Goal: Task Accomplishment & Management: Manage account settings

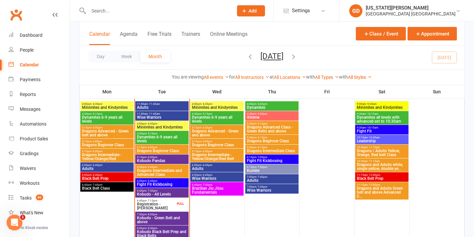
scroll to position [410, 0]
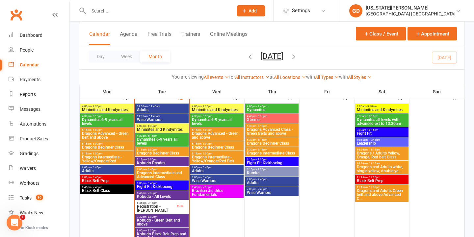
click at [149, 126] on span "- 4:30pm" at bounding box center [152, 126] width 11 height 3
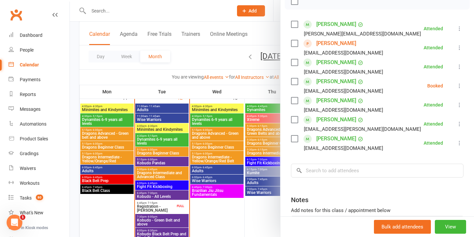
scroll to position [103, 0]
click at [458, 86] on icon at bounding box center [459, 86] width 7 height 7
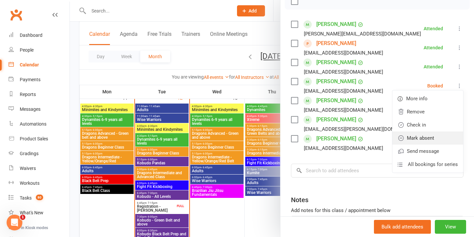
click at [426, 139] on link "Mark absent" at bounding box center [427, 138] width 71 height 13
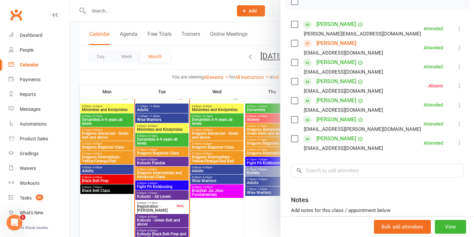
click at [236, 120] on div at bounding box center [272, 118] width 404 height 237
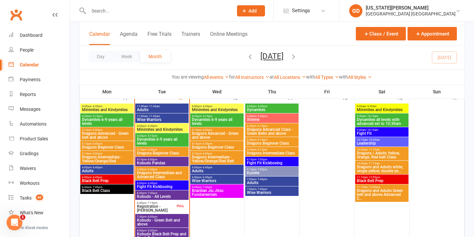
click at [169, 140] on span "Dynamites 6-9 years all levels" at bounding box center [162, 142] width 51 height 8
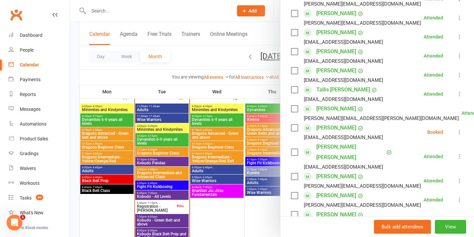
scroll to position [136, 0]
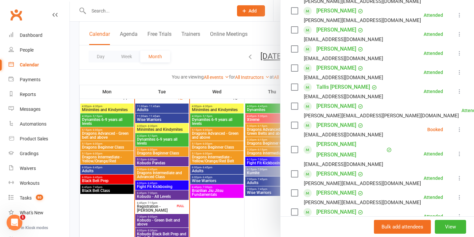
click at [460, 131] on icon at bounding box center [459, 129] width 7 height 7
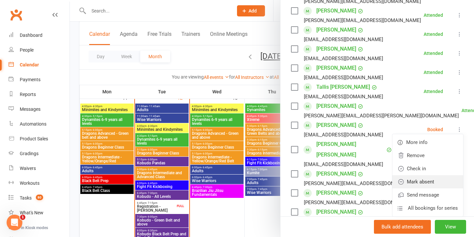
click at [424, 181] on link "Mark absent" at bounding box center [427, 181] width 71 height 13
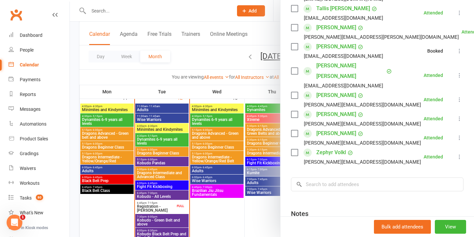
scroll to position [247, 0]
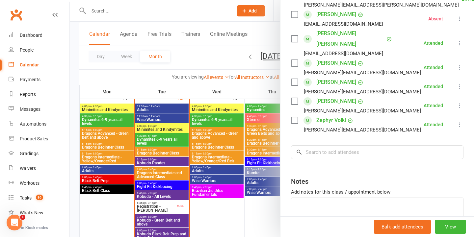
click at [229, 133] on div at bounding box center [272, 118] width 404 height 237
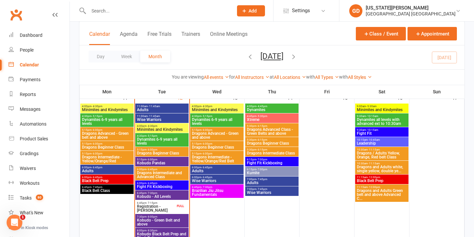
click at [162, 150] on span "5:15pm - 6:00pm" at bounding box center [162, 149] width 51 height 3
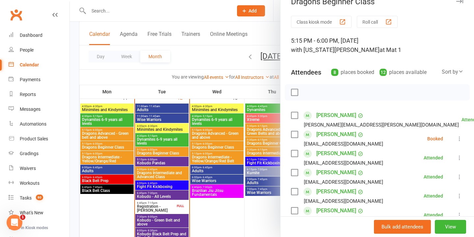
scroll to position [17, 0]
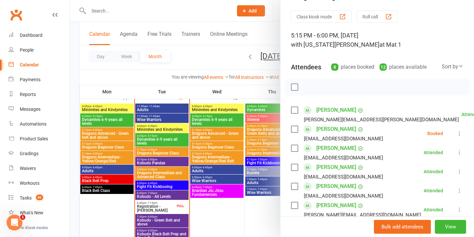
click at [465, 134] on div "Class kiosk mode Roll call 5:15 PM - 6:00 PM, Tuesday, August, 12, 2025 with Ge…" at bounding box center [377, 193] width 194 height 365
click at [459, 135] on icon at bounding box center [459, 133] width 7 height 7
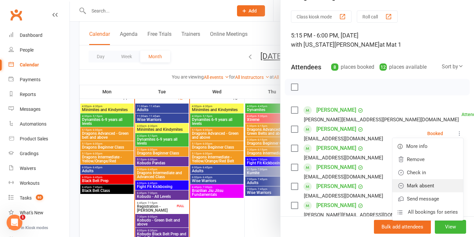
click at [423, 185] on link "Mark absent" at bounding box center [427, 185] width 71 height 13
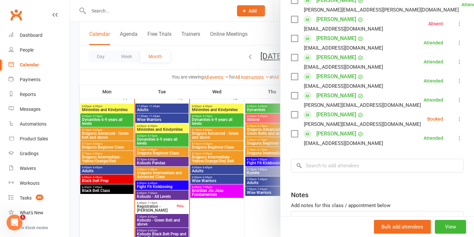
scroll to position [145, 0]
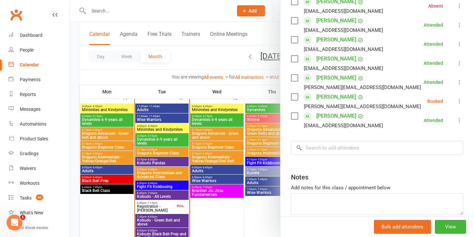
click at [458, 99] on icon at bounding box center [459, 101] width 7 height 7
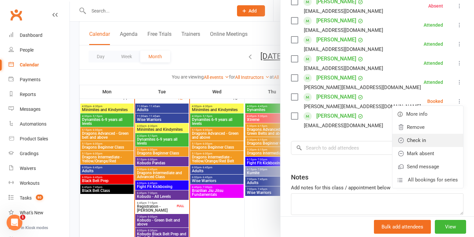
click at [417, 145] on link "Check in" at bounding box center [427, 140] width 71 height 13
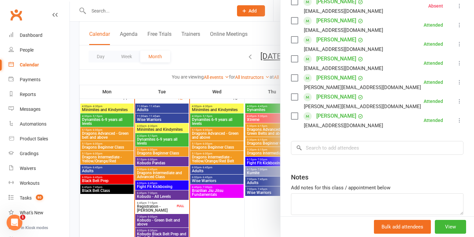
click at [464, 102] on div "Class kiosk mode Roll call 5:15 PM - 6:00 PM, Tuesday, August, 12, 2025 with Ge…" at bounding box center [377, 65] width 194 height 365
click at [460, 102] on icon at bounding box center [459, 101] width 7 height 7
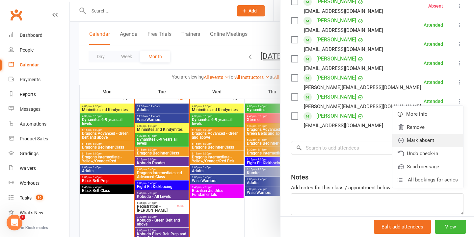
click at [415, 143] on link "Mark absent" at bounding box center [427, 140] width 71 height 13
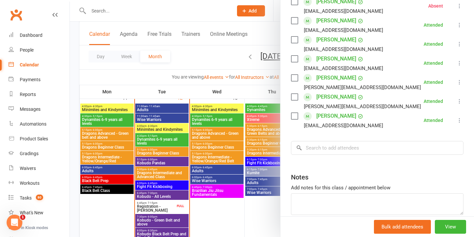
click at [193, 147] on div at bounding box center [272, 118] width 404 height 237
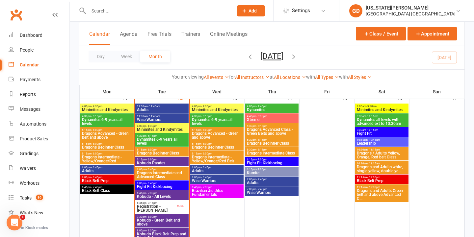
click at [176, 161] on span "Kobudo Pandas" at bounding box center [162, 163] width 51 height 4
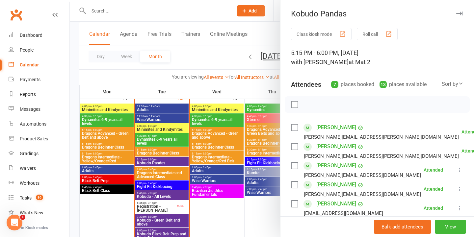
scroll to position [0, 0]
click at [249, 121] on div at bounding box center [272, 118] width 404 height 237
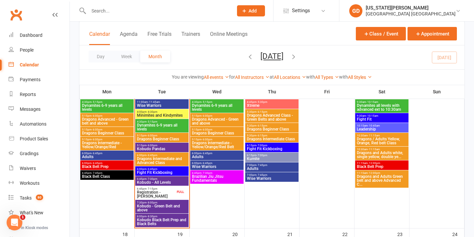
scroll to position [420, 0]
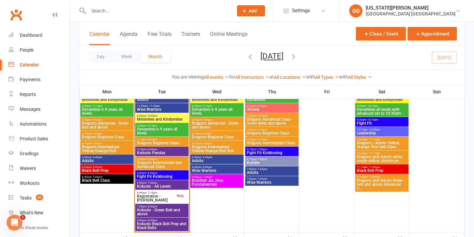
click at [159, 141] on span "Dragons Beginner Class" at bounding box center [162, 143] width 51 height 4
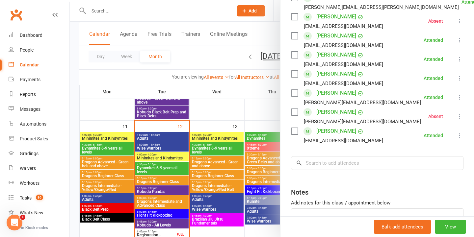
scroll to position [139, 0]
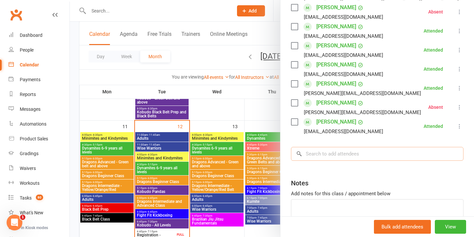
click at [331, 154] on input "search" at bounding box center [377, 154] width 173 height 14
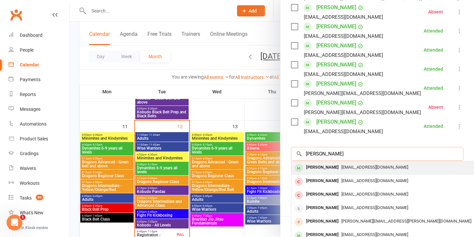
type input "Dakota Harris"
drag, startPoint x: 343, startPoint y: 163, endPoint x: 356, endPoint y: 164, distance: 12.8
click at [356, 164] on div "kyleah.rook82@gmail.com" at bounding box center [390, 168] width 192 height 10
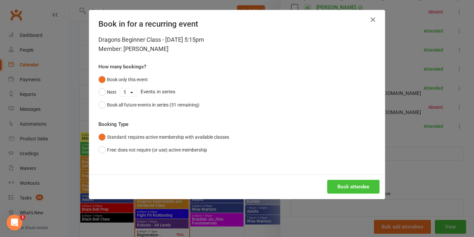
click at [354, 190] on button "Book attendee" at bounding box center [353, 187] width 52 height 14
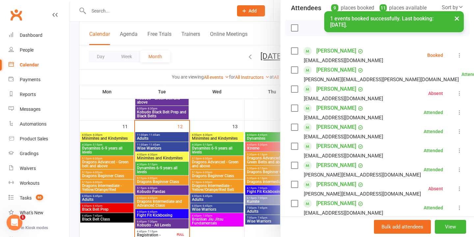
scroll to position [71, 0]
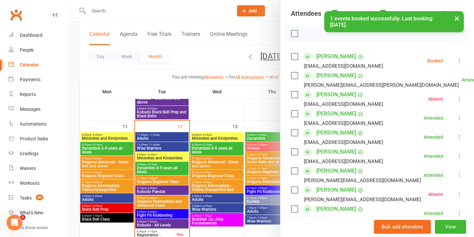
click at [458, 60] on icon at bounding box center [459, 61] width 7 height 7
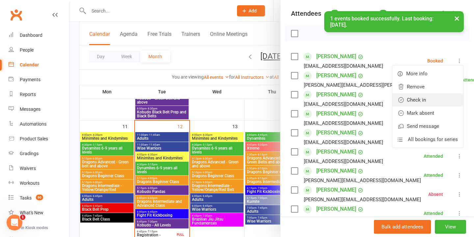
click at [411, 100] on link "Check in" at bounding box center [427, 99] width 71 height 13
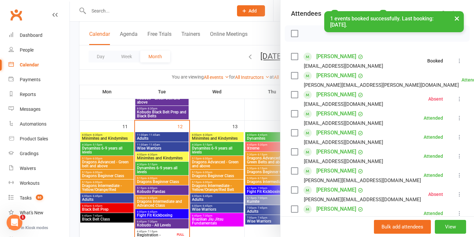
click at [183, 133] on div at bounding box center [272, 118] width 404 height 237
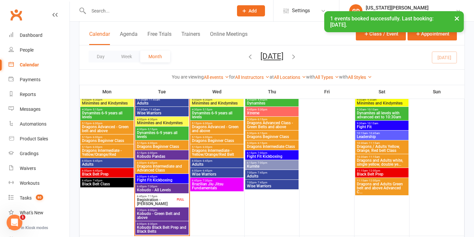
scroll to position [427, 0]
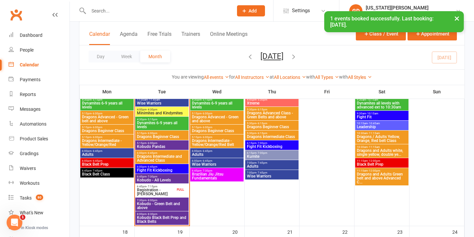
click at [171, 150] on div "6:00pm - 6:45pm Dragons Intermediate and Advanced Class" at bounding box center [161, 156] width 53 height 13
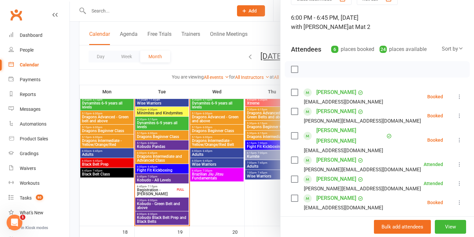
scroll to position [36, 0]
click at [266, 138] on div at bounding box center [272, 118] width 404 height 237
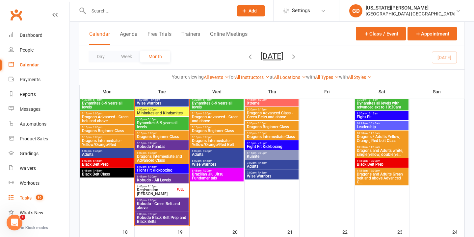
click at [46, 194] on link "Tasks 80" at bounding box center [39, 198] width 61 height 15
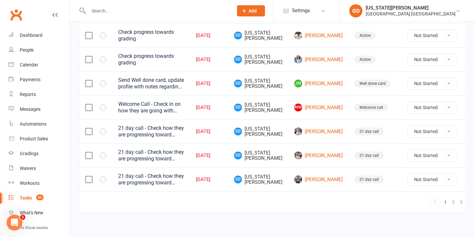
scroll to position [542, 0]
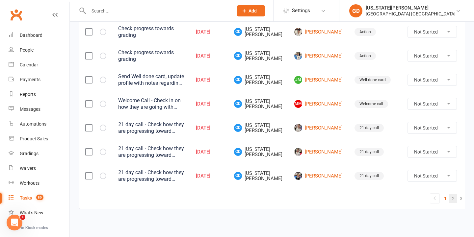
click at [449, 194] on link "2" at bounding box center [453, 198] width 8 height 9
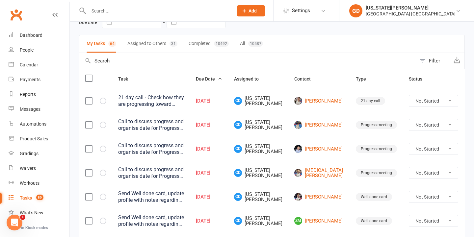
scroll to position [19, 0]
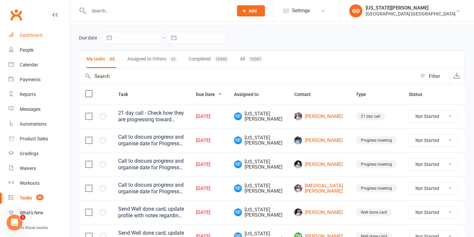
click at [52, 34] on link "Dashboard" at bounding box center [39, 35] width 61 height 15
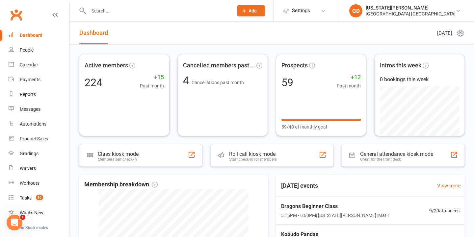
click at [133, 13] on input "text" at bounding box center [158, 10] width 142 height 9
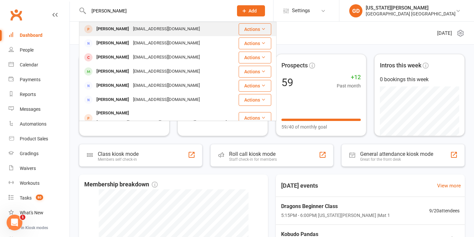
type input "kodi hamilton"
click at [122, 24] on div "Kodi Hamilton noelleandwade@gmail.com" at bounding box center [159, 28] width 158 height 13
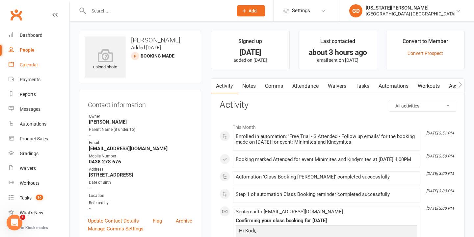
click at [50, 63] on link "Calendar" at bounding box center [39, 65] width 61 height 15
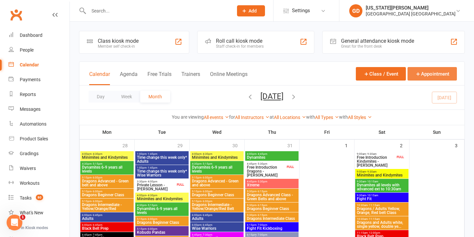
click at [416, 67] on div "Calendar Agenda Free Trials Trainers Online Meetings Class / Event Appointment" at bounding box center [271, 74] width 385 height 24
click at [409, 76] on button "Appointment" at bounding box center [432, 73] width 49 height 13
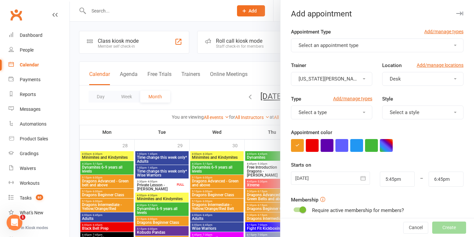
click at [341, 49] on button "Select an appointment type" at bounding box center [377, 46] width 173 height 14
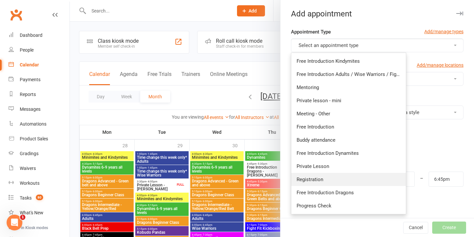
click at [327, 178] on link "Registration" at bounding box center [348, 179] width 115 height 13
type input "6:00pm"
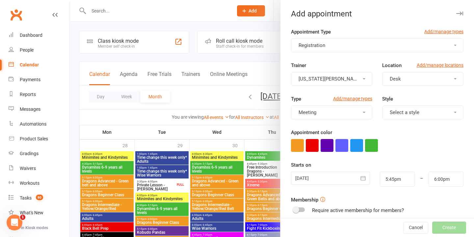
click at [408, 72] on button "Desk" at bounding box center [422, 79] width 81 height 14
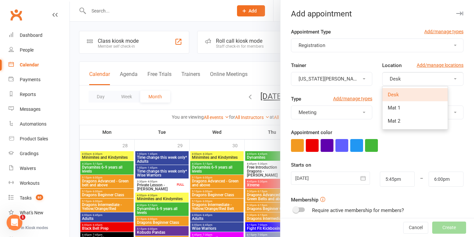
click at [374, 69] on div "Trainer Georgia Dearlove" at bounding box center [331, 74] width 91 height 24
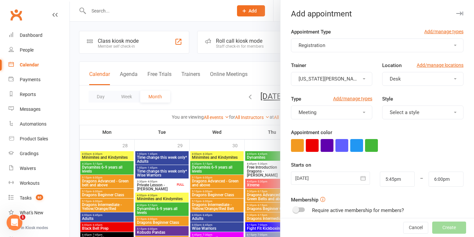
click at [343, 82] on button "[US_STATE][PERSON_NAME]" at bounding box center [331, 79] width 81 height 14
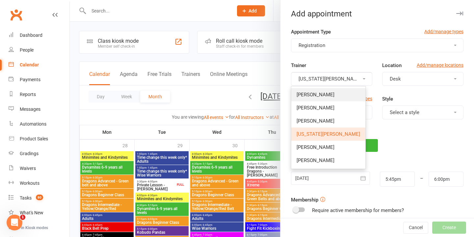
click at [327, 97] on link "[PERSON_NAME]" at bounding box center [328, 94] width 74 height 13
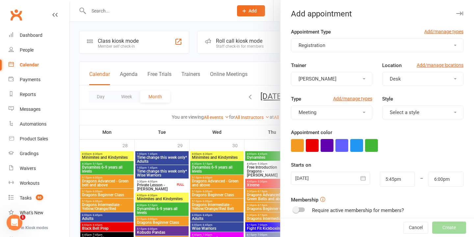
click at [428, 77] on button "Desk" at bounding box center [422, 79] width 81 height 14
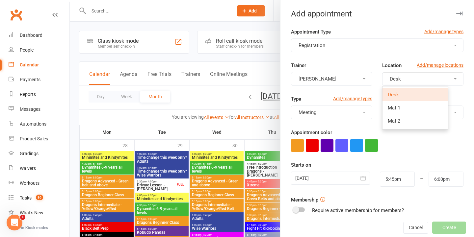
click at [377, 64] on div "Trainer Lesley Talbut" at bounding box center [331, 74] width 91 height 24
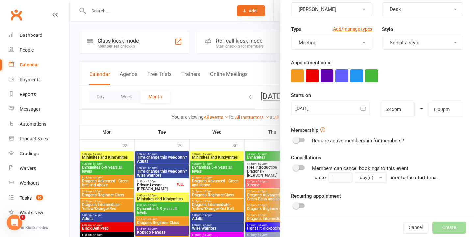
scroll to position [69, 0]
click at [337, 106] on div at bounding box center [330, 108] width 79 height 13
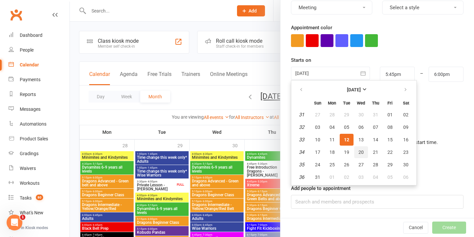
scroll to position [105, 0]
click at [349, 154] on span "19" at bounding box center [346, 152] width 5 height 5
type input "19 Aug 2025"
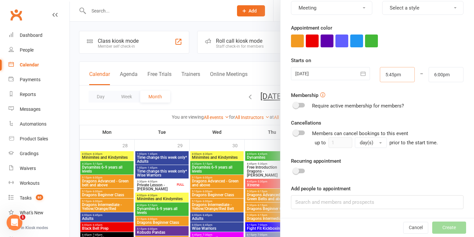
drag, startPoint x: 406, startPoint y: 75, endPoint x: 363, endPoint y: 75, distance: 42.8
click at [363, 75] on div "19 Aug 2025 August 2025 Sun Mon Tue Wed Thu Fri Sat 31 27 28 29 30 31 01 02 32 …" at bounding box center [377, 74] width 182 height 15
type input "4:00pm"
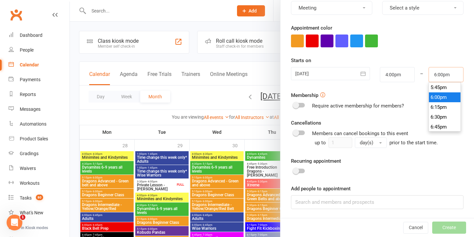
drag, startPoint x: 456, startPoint y: 76, endPoint x: 401, endPoint y: 75, distance: 55.0
click at [401, 75] on div "19 Aug 2025 August 2025 Sun Mon Tue Wed Thu Fri Sat 31 27 28 29 30 31 01 02 32 …" at bounding box center [377, 74] width 182 height 15
type input "4:15pm"
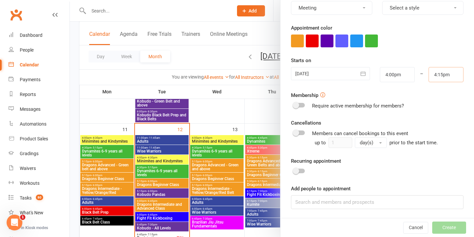
scroll to position [399, 0]
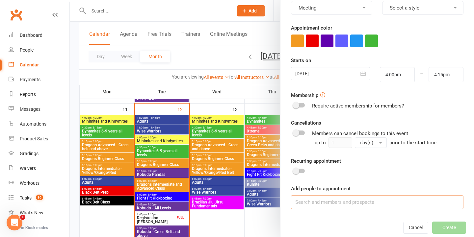
click at [328, 205] on input at bounding box center [377, 203] width 173 height 14
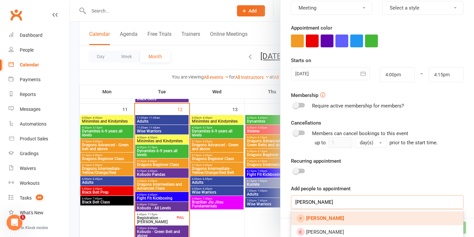
type input "kodi hamilton"
click at [332, 216] on strong "Kodi Hamilton" at bounding box center [325, 219] width 38 height 6
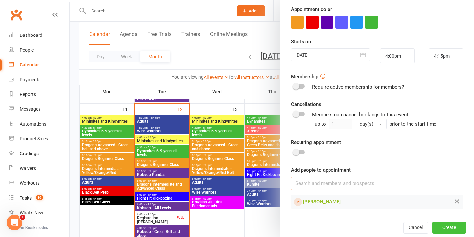
scroll to position [123, 0]
click at [455, 229] on button "Create" at bounding box center [449, 228] width 34 height 12
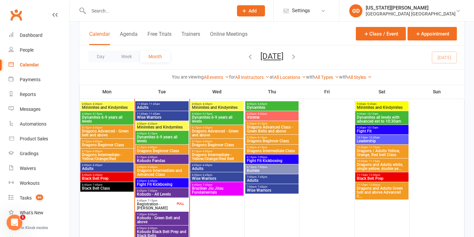
scroll to position [394, 0]
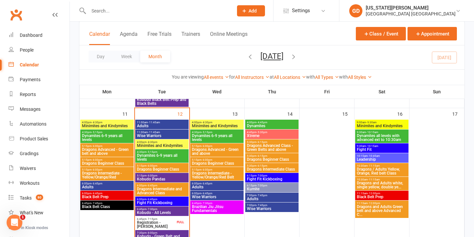
click at [398, 124] on span "Minimites and Kindymites" at bounding box center [382, 126] width 51 height 4
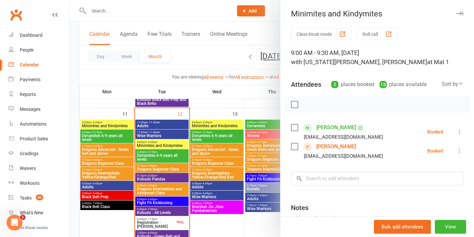
click at [266, 144] on div at bounding box center [272, 118] width 404 height 237
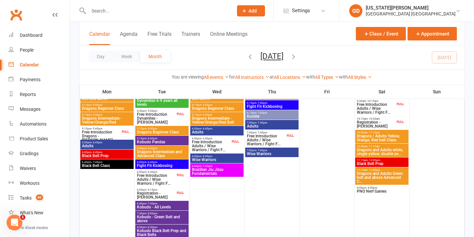
scroll to position [261, 0]
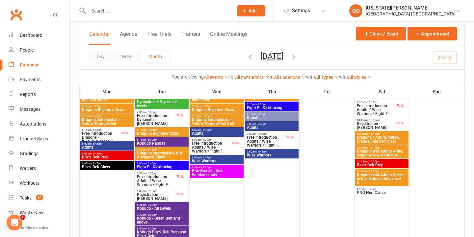
click at [176, 194] on div "FULL" at bounding box center [180, 194] width 11 height 5
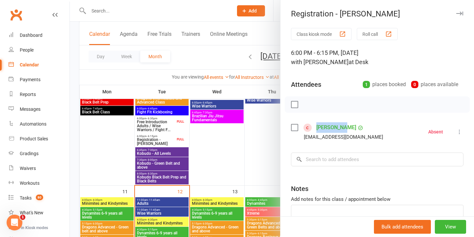
scroll to position [398, 0]
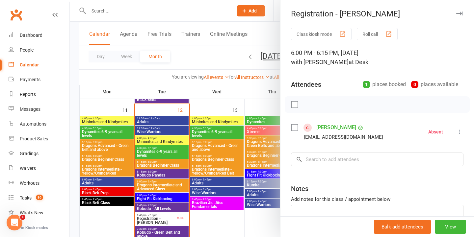
click at [206, 151] on div at bounding box center [272, 118] width 404 height 237
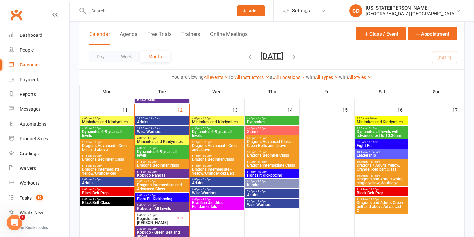
click at [165, 198] on span "Fight Fit Kickboxing" at bounding box center [162, 199] width 51 height 4
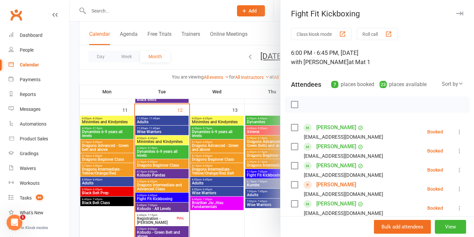
click at [204, 140] on div at bounding box center [272, 118] width 404 height 237
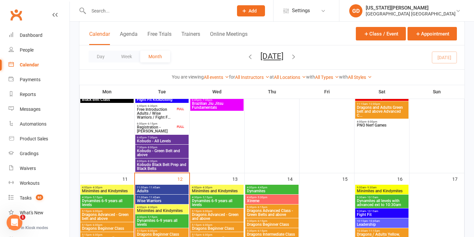
scroll to position [334, 0]
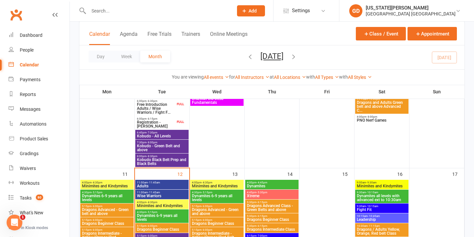
click at [157, 110] on span "Free Introduction Adults / Wise Warriors / Fight F..." at bounding box center [156, 109] width 39 height 12
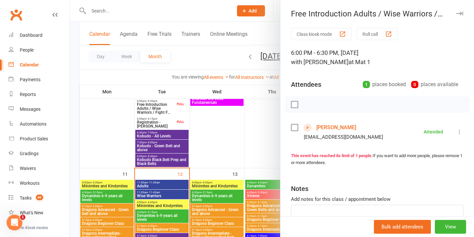
click at [179, 123] on div at bounding box center [272, 118] width 404 height 237
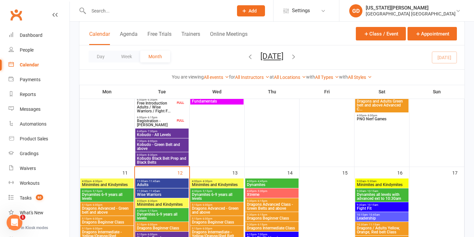
scroll to position [315, 0]
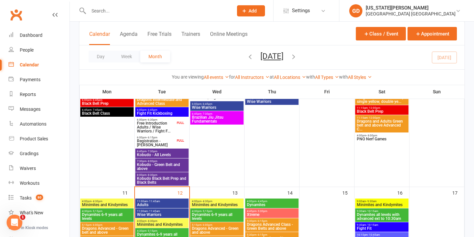
click at [174, 144] on span "Registration - [PERSON_NAME]" at bounding box center [156, 143] width 39 height 8
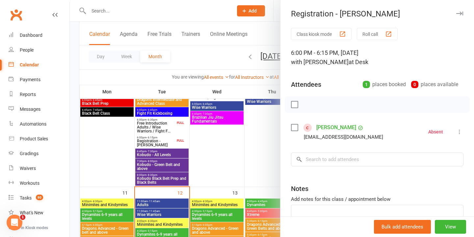
click at [225, 131] on div at bounding box center [272, 118] width 404 height 237
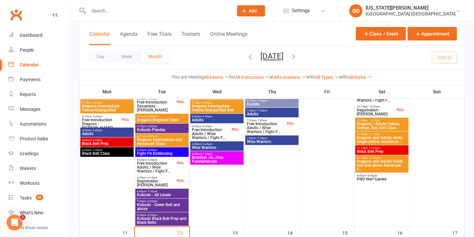
scroll to position [239, 0]
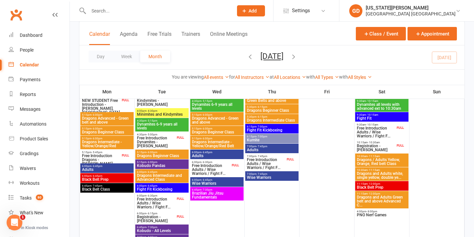
click at [210, 168] on span "Free Introduction Adults / Wise Warriors / Fight F..." at bounding box center [211, 170] width 39 height 12
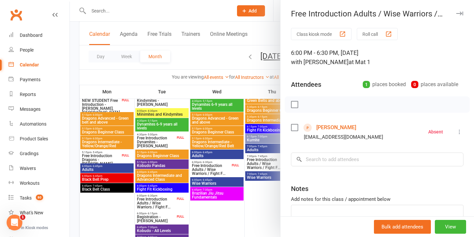
click at [325, 131] on link "[PERSON_NAME]" at bounding box center [336, 127] width 40 height 11
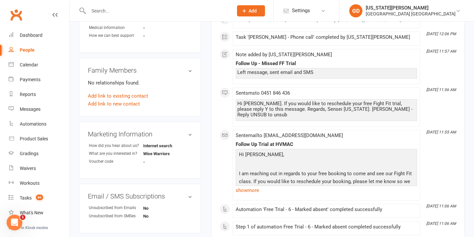
scroll to position [98, 0]
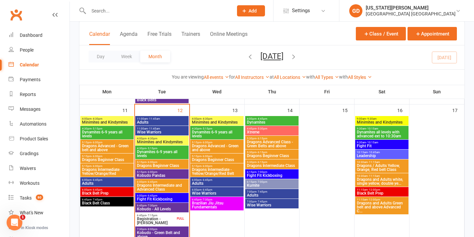
scroll to position [395, 0]
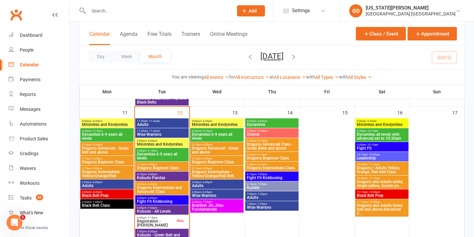
click at [218, 209] on span "Brazilian Jiu Jitsu Fundamentals" at bounding box center [217, 208] width 51 height 8
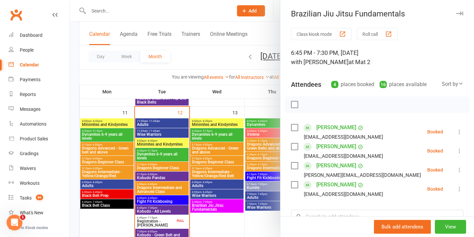
click at [200, 149] on div at bounding box center [272, 118] width 404 height 237
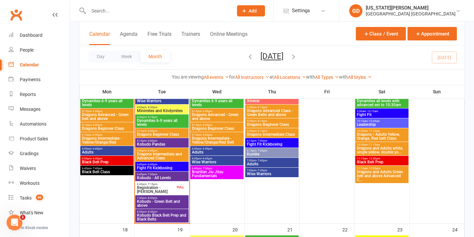
scroll to position [430, 0]
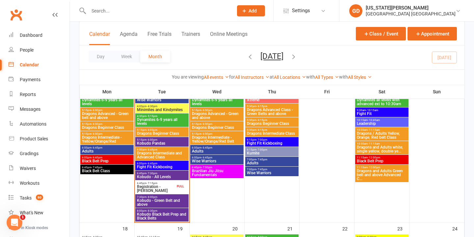
click at [171, 165] on span "Fight Fit Kickboxing" at bounding box center [162, 167] width 51 height 4
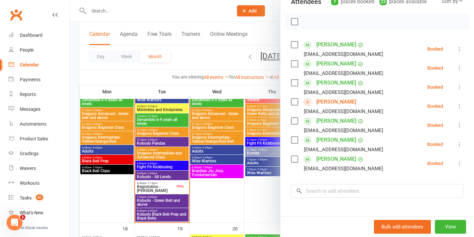
scroll to position [97, 0]
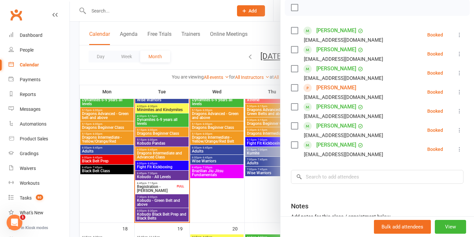
click at [192, 156] on div at bounding box center [272, 118] width 404 height 237
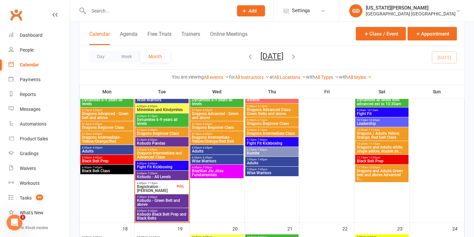
click at [171, 174] on span "6:45pm - 7:30pm" at bounding box center [162, 173] width 51 height 3
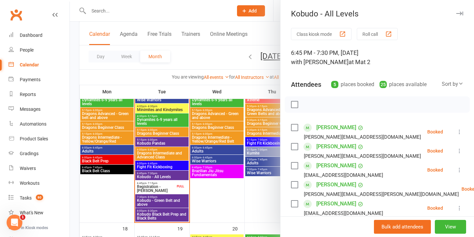
click at [211, 159] on div at bounding box center [272, 118] width 404 height 237
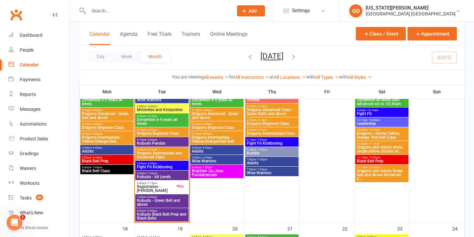
click at [159, 187] on span "Registration - [PERSON_NAME]" at bounding box center [156, 189] width 39 height 8
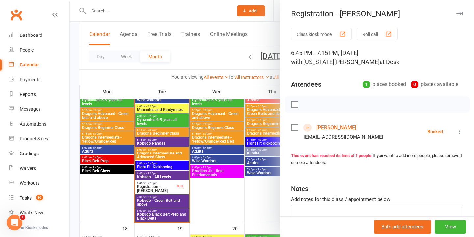
click at [234, 162] on div at bounding box center [272, 118] width 404 height 237
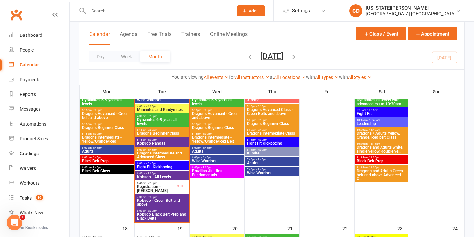
click at [172, 175] on span "Kobudo - All Levels" at bounding box center [162, 177] width 51 height 4
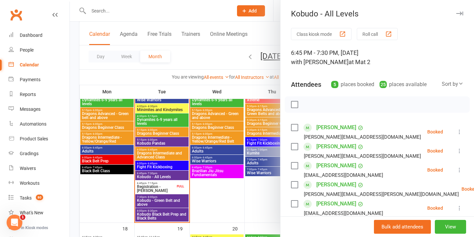
scroll to position [45, 0]
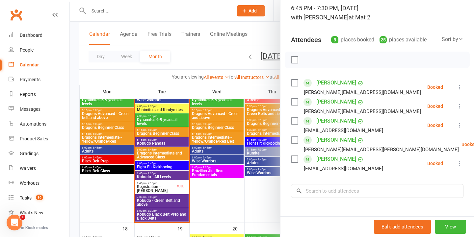
click at [219, 154] on div at bounding box center [272, 118] width 404 height 237
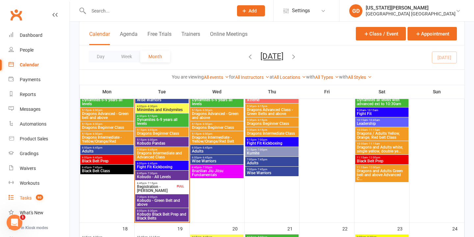
click at [33, 204] on link "Tasks 80" at bounding box center [39, 198] width 61 height 15
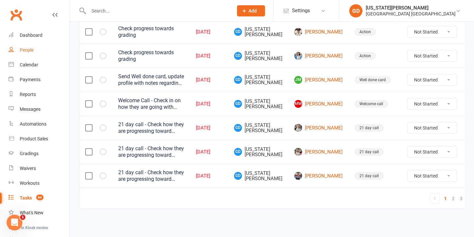
scroll to position [542, 0]
drag, startPoint x: 41, startPoint y: 40, endPoint x: 37, endPoint y: 67, distance: 27.4
click at [41, 40] on link "Dashboard" at bounding box center [39, 35] width 61 height 15
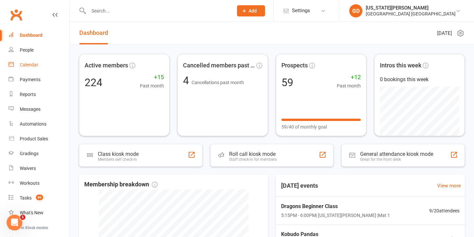
click at [31, 58] on ul "Dashboard People Calendar Payments Reports Messages Automations Product Sales G…" at bounding box center [34, 152] width 69 height 249
click at [28, 60] on link "Calendar" at bounding box center [39, 65] width 61 height 15
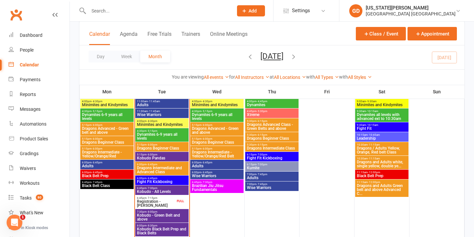
scroll to position [415, 0]
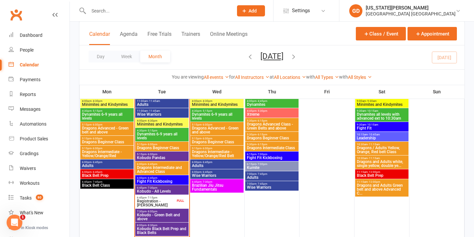
click at [166, 191] on span "Kobudo - All Levels" at bounding box center [162, 192] width 51 height 4
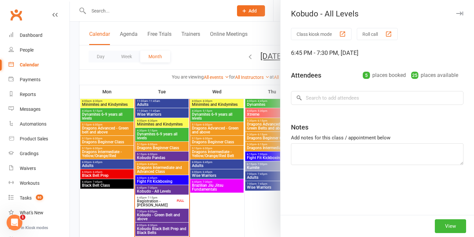
click at [143, 188] on div at bounding box center [272, 118] width 404 height 237
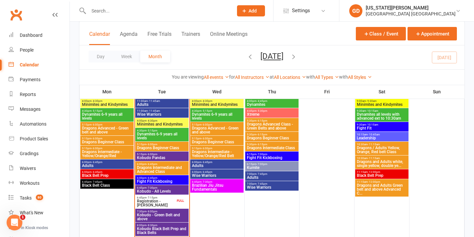
click at [169, 215] on span "Kobudo - Green Belt and above" at bounding box center [162, 217] width 51 height 8
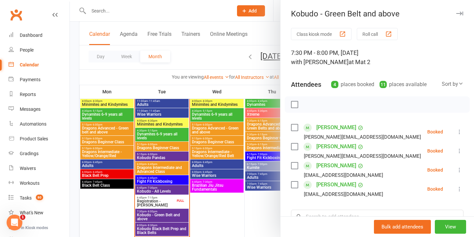
click at [232, 163] on div at bounding box center [272, 118] width 404 height 237
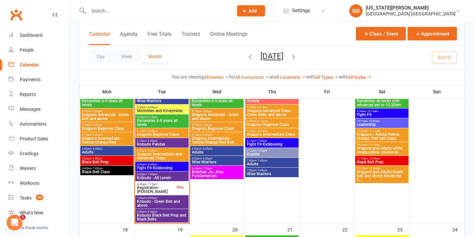
scroll to position [433, 0]
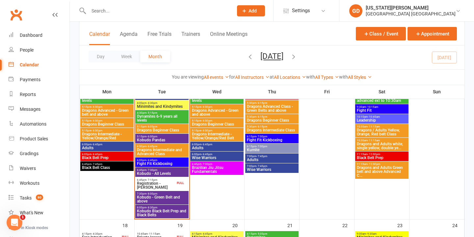
click at [161, 209] on span "Kobudo Black Belt Prep and Black Belts" at bounding box center [162, 213] width 51 height 8
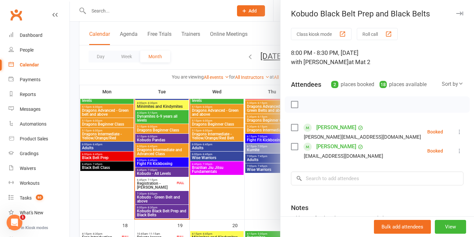
click at [228, 152] on div at bounding box center [272, 118] width 404 height 237
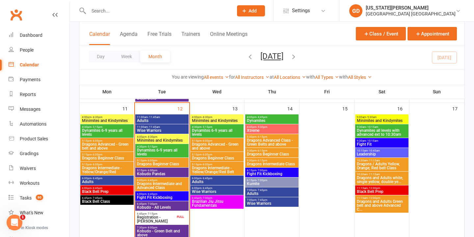
scroll to position [399, 0]
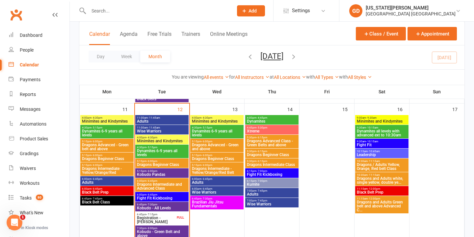
click at [217, 121] on span "Minimites and Kindymites" at bounding box center [217, 122] width 51 height 4
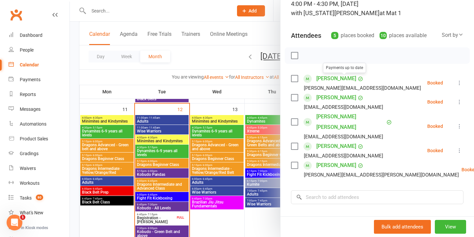
scroll to position [50, 0]
click at [204, 141] on div at bounding box center [272, 118] width 404 height 237
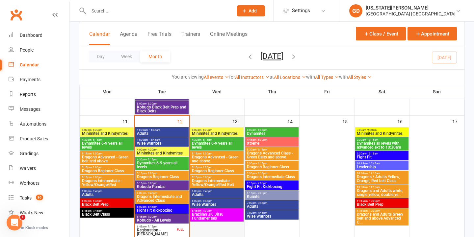
scroll to position [381, 0]
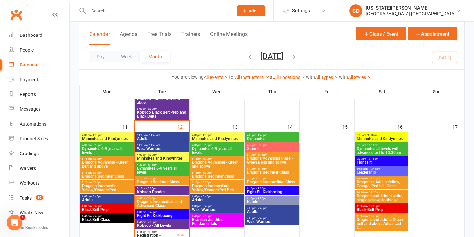
click at [223, 134] on span "4:00pm - 4:30pm" at bounding box center [217, 135] width 51 height 3
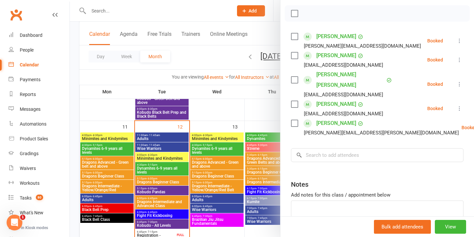
scroll to position [92, 0]
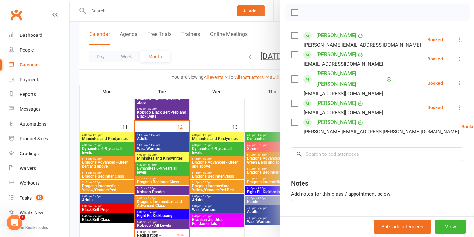
click at [246, 120] on div at bounding box center [272, 118] width 404 height 237
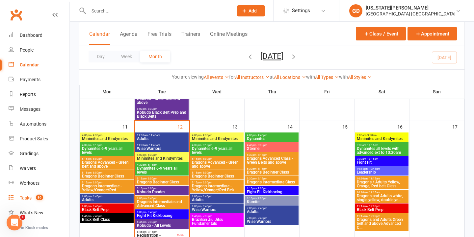
click at [14, 194] on link "Tasks 80" at bounding box center [39, 198] width 61 height 15
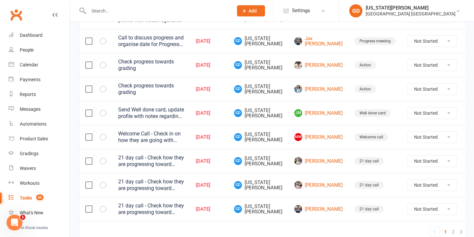
scroll to position [504, 0]
click at [449, 231] on link "2" at bounding box center [453, 231] width 8 height 9
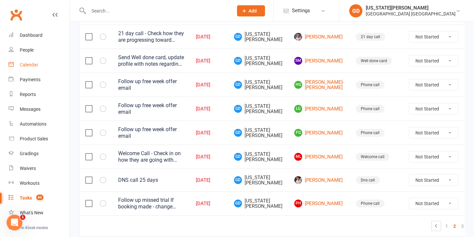
click at [37, 63] on div "Calendar" at bounding box center [29, 64] width 18 height 5
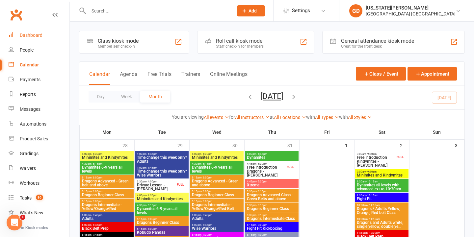
click at [45, 32] on link "Dashboard" at bounding box center [39, 35] width 61 height 15
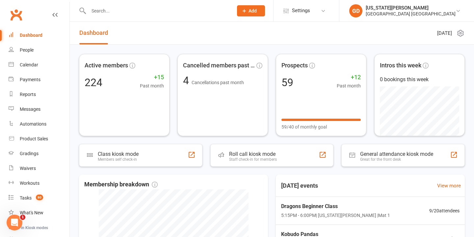
click at [128, 29] on header "Dashboard Tuesday 12th, August 2025" at bounding box center [272, 33] width 404 height 23
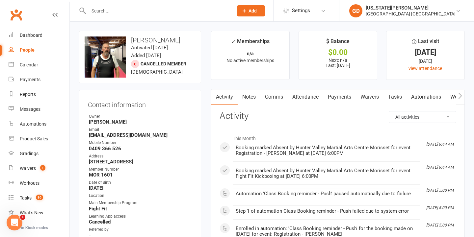
click at [251, 96] on link "Notes" at bounding box center [249, 97] width 23 height 15
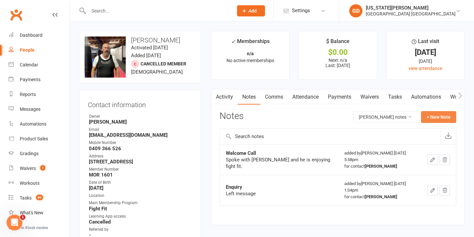
click at [445, 111] on button "+ New Note" at bounding box center [438, 117] width 35 height 12
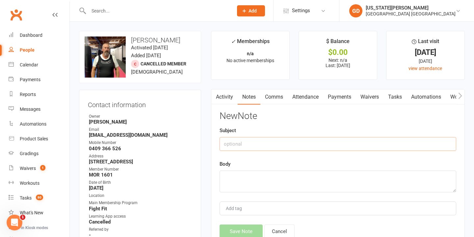
click at [304, 141] on input "text" at bounding box center [338, 144] width 237 height 14
type input "Missed registration"
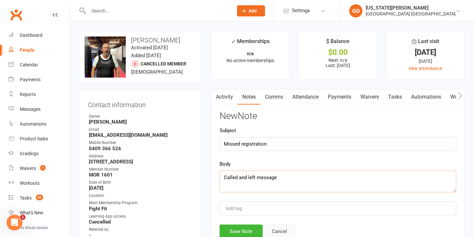
type textarea "Called and left message"
click at [275, 228] on button "Cancel" at bounding box center [279, 232] width 30 height 14
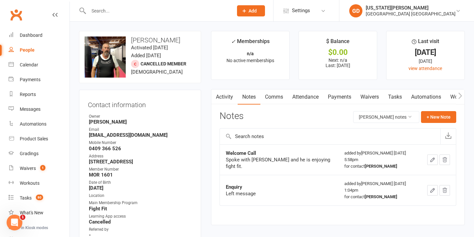
click at [282, 93] on link "Comms" at bounding box center [273, 97] width 27 height 15
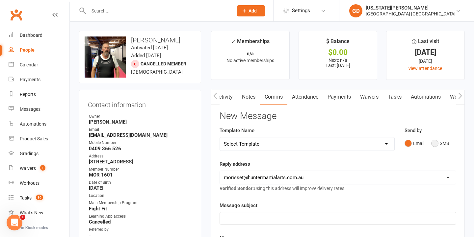
click at [442, 143] on button "SMS" at bounding box center [440, 143] width 18 height 13
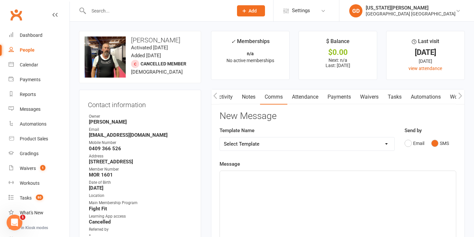
click at [316, 172] on div "﻿" at bounding box center [338, 220] width 236 height 99
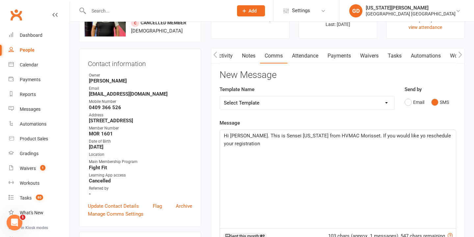
scroll to position [55, 0]
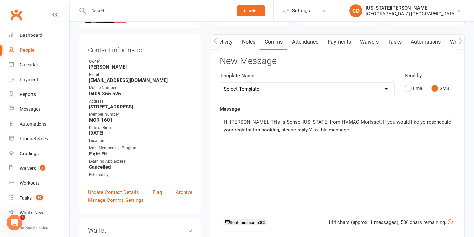
click at [274, 128] on span "Hi Colin. This is Sensei Georgia from HVMAC Morisset. If you would like yo resc…" at bounding box center [338, 126] width 228 height 14
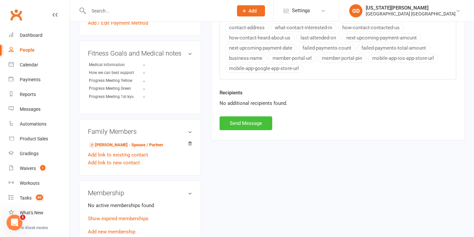
click at [256, 128] on button "Send Message" at bounding box center [246, 124] width 53 height 14
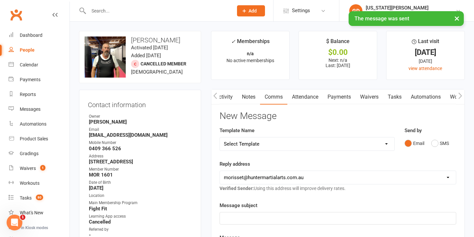
scroll to position [0, 0]
click at [228, 98] on link "Activity" at bounding box center [224, 97] width 26 height 15
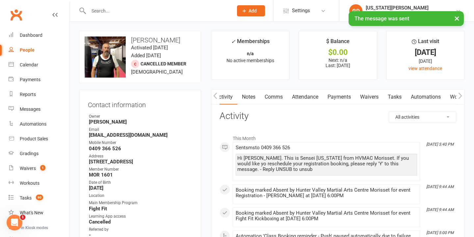
click at [250, 97] on link "Notes" at bounding box center [248, 97] width 23 height 15
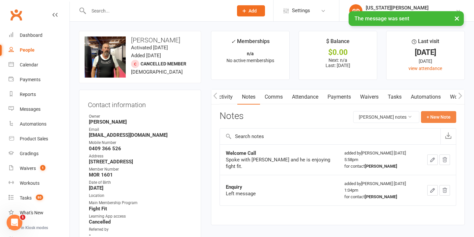
click at [447, 118] on button "+ New Note" at bounding box center [438, 117] width 35 height 12
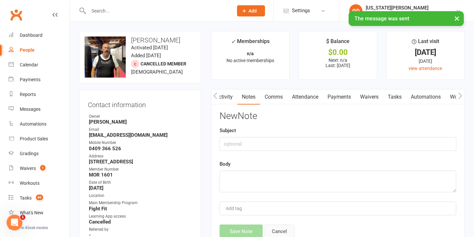
click at [275, 225] on button "Cancel" at bounding box center [279, 232] width 30 height 14
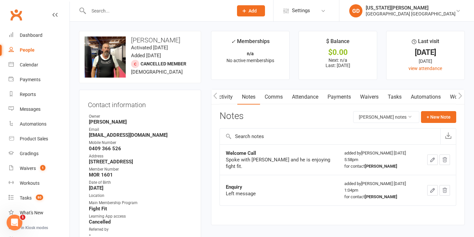
click at [233, 99] on link "Activity" at bounding box center [224, 97] width 26 height 15
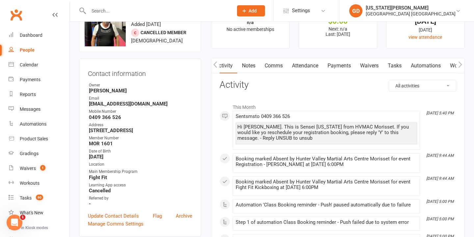
scroll to position [24, 0]
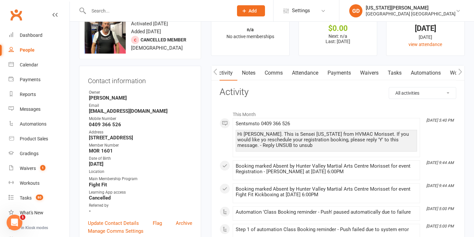
click at [257, 69] on link "Notes" at bounding box center [248, 73] width 23 height 15
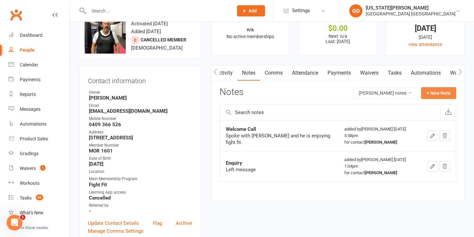
click at [449, 95] on button "+ New Note" at bounding box center [438, 93] width 35 height 12
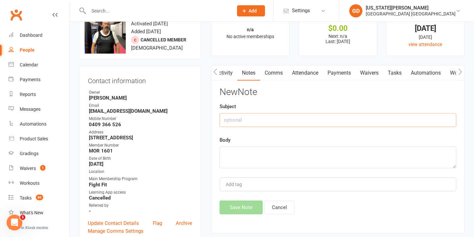
click at [325, 123] on input "text" at bounding box center [338, 120] width 237 height 14
type input "Missed registration"
type textarea "C"
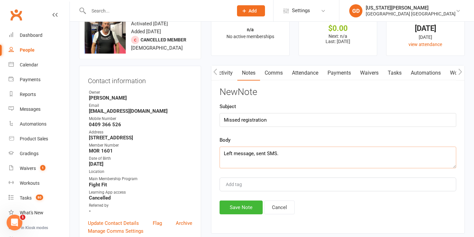
type textarea "Left message, sent SMS."
click at [252, 205] on button "Save Note" at bounding box center [241, 208] width 43 height 14
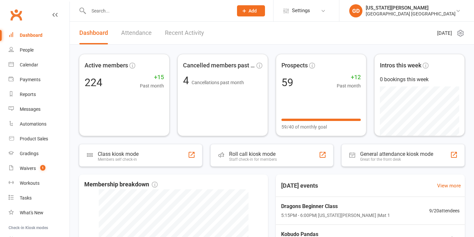
click at [138, 34] on link "Attendance" at bounding box center [136, 33] width 31 height 23
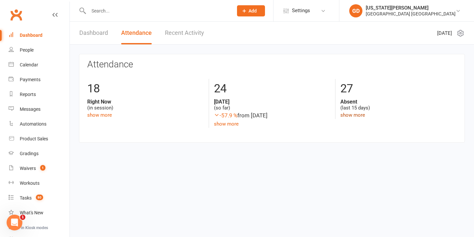
click at [359, 115] on link "show more" at bounding box center [352, 115] width 25 height 6
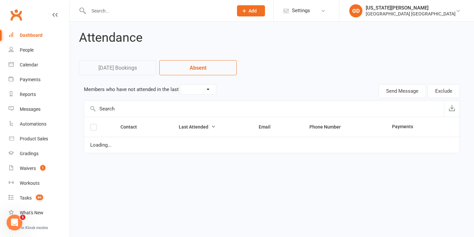
select select "15"
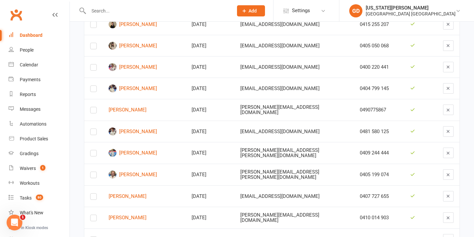
scroll to position [152, 0]
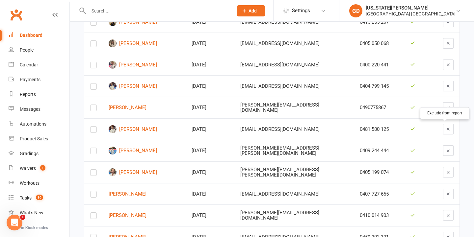
click at [443, 128] on button "button" at bounding box center [448, 129] width 11 height 11
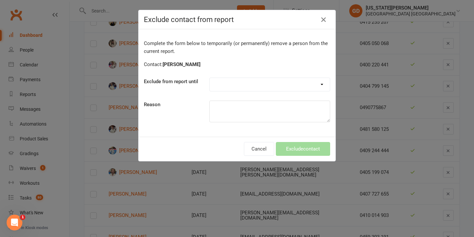
select select "one_week"
click at [254, 112] on textarea at bounding box center [269, 112] width 121 height 22
type textarea "left message"
click at [299, 148] on button "Exclude contact" at bounding box center [303, 149] width 54 height 14
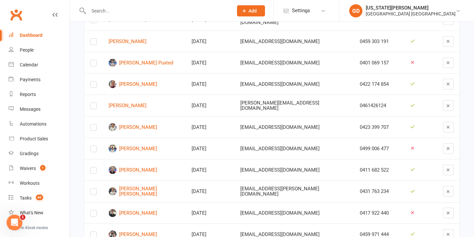
scroll to position [327, 0]
click at [443, 147] on button "button" at bounding box center [448, 148] width 11 height 11
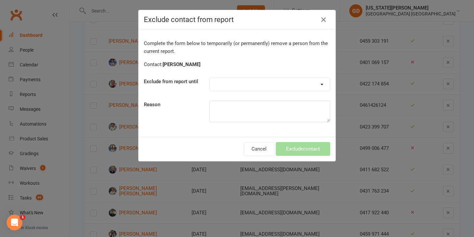
click at [236, 75] on div "Complete the form below to temporarily (or permanently) remove a person from th…" at bounding box center [237, 83] width 197 height 108
select select "one_week"
click at [225, 115] on textarea at bounding box center [269, 112] width 121 height 22
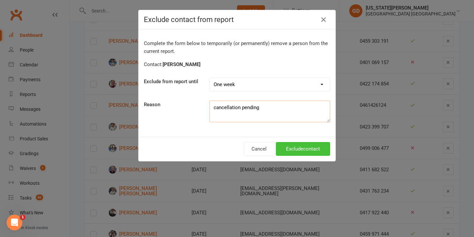
type textarea "cancellation pending"
drag, startPoint x: 294, startPoint y: 150, endPoint x: 283, endPoint y: 160, distance: 14.9
click at [294, 150] on button "Exclude contact" at bounding box center [303, 149] width 54 height 14
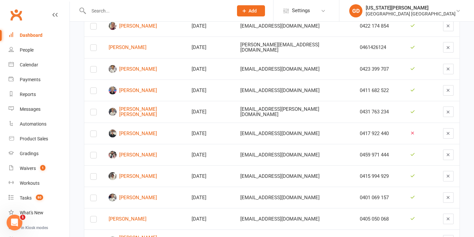
scroll to position [385, 0]
click at [253, 122] on td "deidrehiscox@outlook.com" at bounding box center [294, 132] width 120 height 21
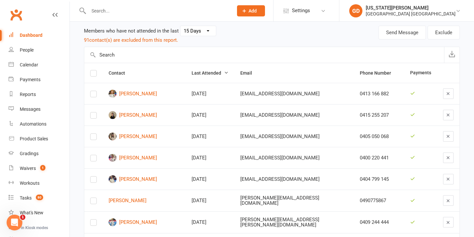
scroll to position [60, 0]
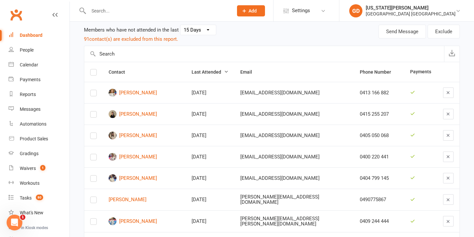
click at [222, 102] on td "Jul 26, 2025" at bounding box center [210, 92] width 49 height 21
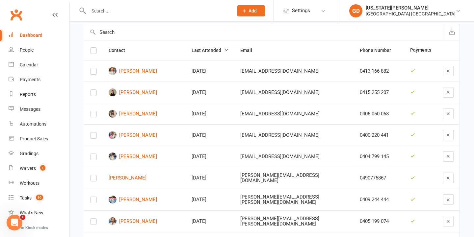
scroll to position [88, 0]
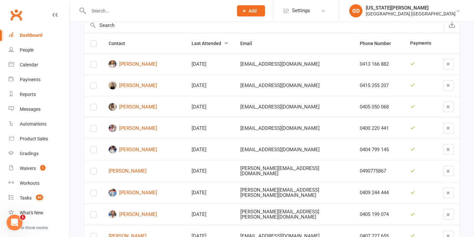
click at [446, 106] on icon "button" at bounding box center [448, 106] width 5 height 5
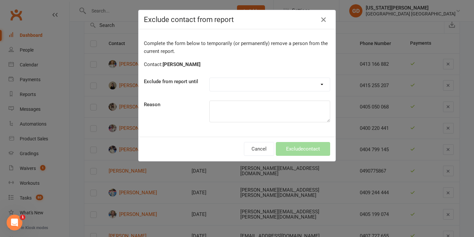
select select "one_week"
click at [303, 145] on button "Exclude contact" at bounding box center [303, 149] width 54 height 14
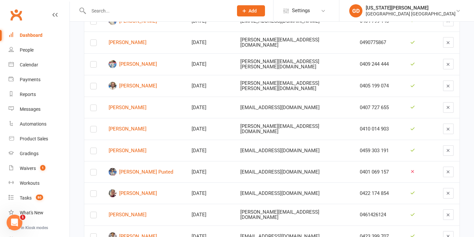
scroll to position [197, 0]
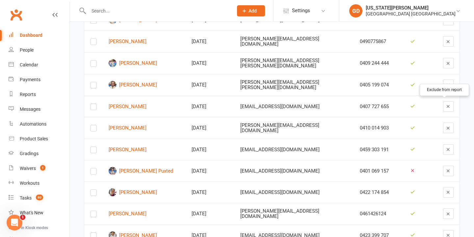
click at [445, 102] on button "button" at bounding box center [448, 106] width 11 height 11
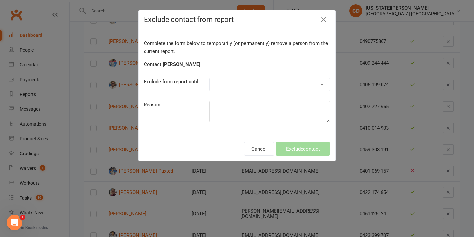
select select "one_week"
click at [247, 120] on textarea at bounding box center [269, 112] width 121 height 22
type textarea "sickness"
click at [313, 150] on button "Exclude contact" at bounding box center [303, 149] width 54 height 14
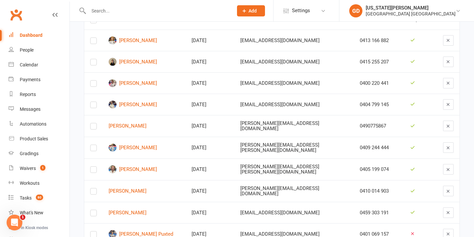
scroll to position [117, 0]
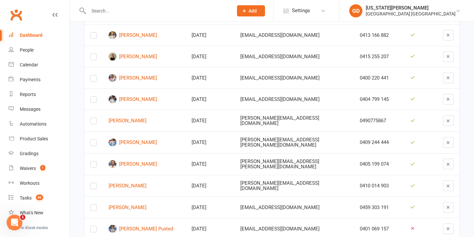
drag, startPoint x: 188, startPoint y: 114, endPoint x: 172, endPoint y: 132, distance: 23.8
click at [188, 114] on td "[DATE]" at bounding box center [210, 121] width 49 height 22
click at [42, 165] on link "Waivers 1" at bounding box center [39, 168] width 61 height 15
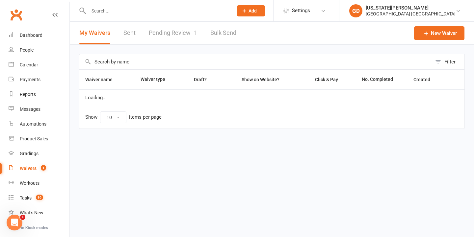
click at [175, 41] on link "Pending Review 1" at bounding box center [173, 33] width 48 height 23
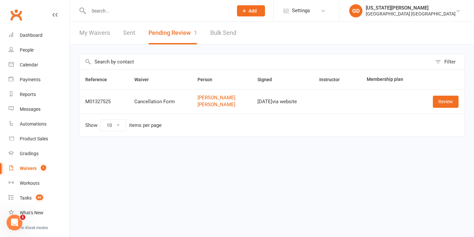
click at [425, 102] on td "Review" at bounding box center [441, 102] width 45 height 24
click at [460, 91] on td "Review" at bounding box center [441, 102] width 45 height 24
drag, startPoint x: 449, startPoint y: 100, endPoint x: 432, endPoint y: 100, distance: 17.1
click at [444, 104] on link "Review" at bounding box center [446, 102] width 26 height 12
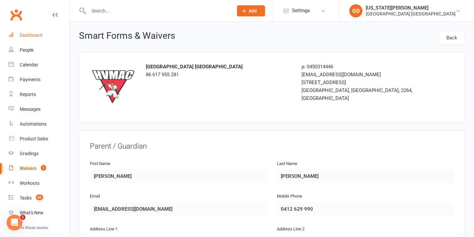
click at [26, 35] on div "Dashboard" at bounding box center [31, 35] width 23 height 5
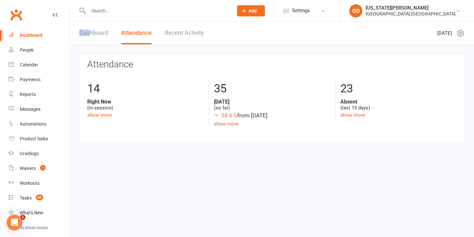
click at [91, 29] on link "Dashboard" at bounding box center [93, 33] width 29 height 23
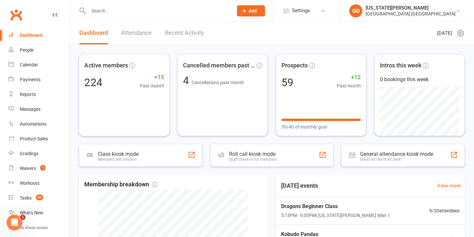
click at [148, 47] on div "Cancelled members past month Active members 224 +15 Past month Cancelled member…" at bounding box center [272, 212] width 404 height 335
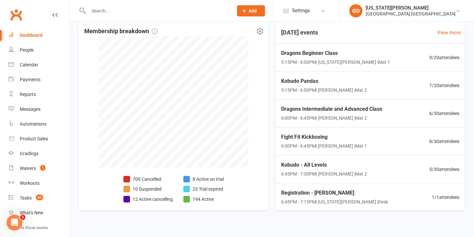
scroll to position [154, 0]
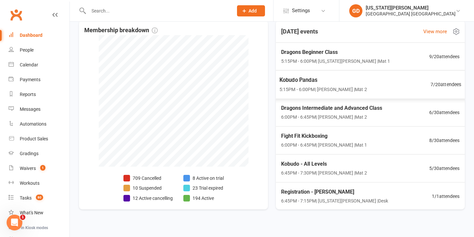
click at [317, 69] on div "Dragons Beginner Class 5:15PM - 6:00PM | Georgia Dearlove | Mat 1 9 / 20 attend…" at bounding box center [370, 57] width 194 height 28
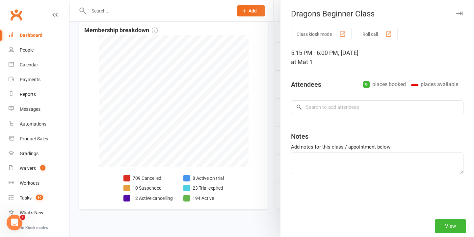
click at [226, 116] on div at bounding box center [272, 118] width 404 height 237
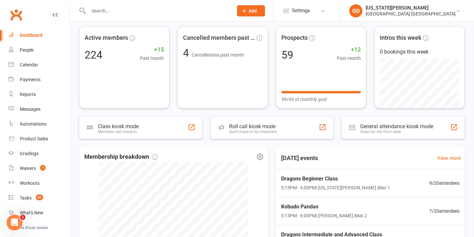
scroll to position [0, 0]
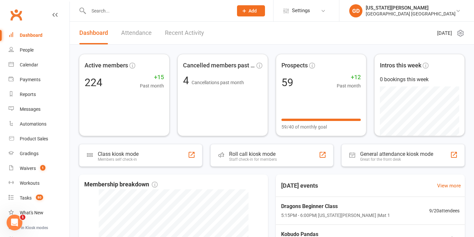
click at [41, 67] on link "Calendar" at bounding box center [39, 65] width 61 height 15
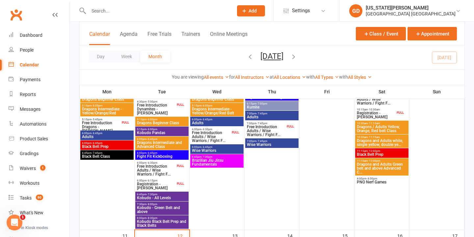
scroll to position [277, 0]
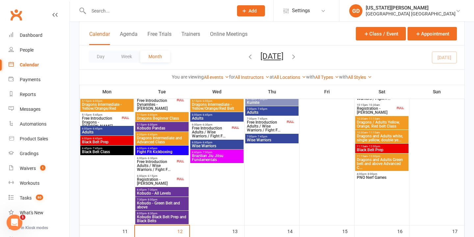
click at [24, 105] on link "Messages" at bounding box center [39, 109] width 61 height 15
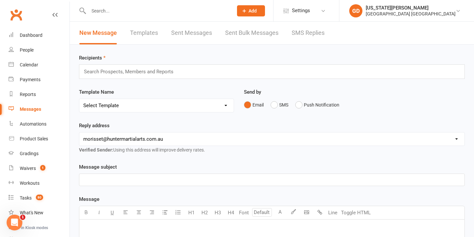
click at [317, 35] on link "SMS Replies" at bounding box center [308, 33] width 33 height 23
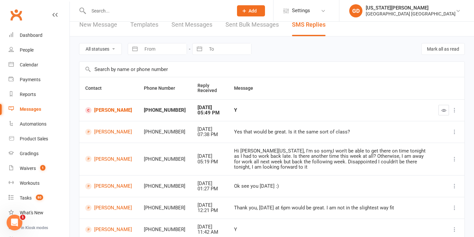
scroll to position [9, 0]
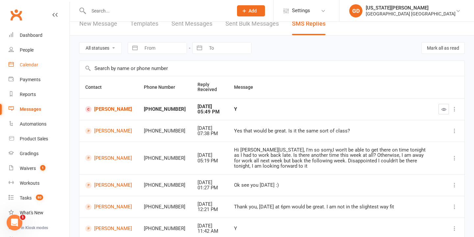
click at [37, 63] on div "Calendar" at bounding box center [29, 64] width 18 height 5
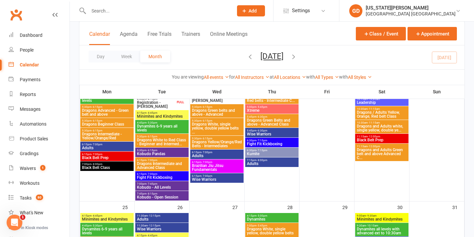
scroll to position [602, 0]
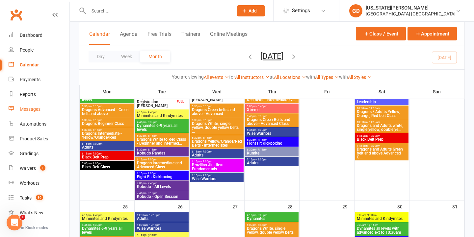
click at [38, 112] on div "Messages" at bounding box center [30, 109] width 21 height 5
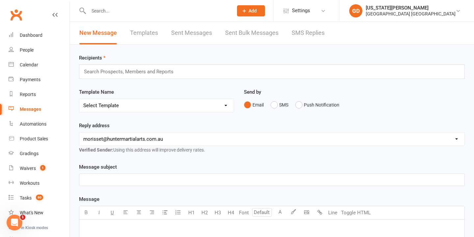
click at [300, 32] on link "SMS Replies" at bounding box center [308, 33] width 33 height 23
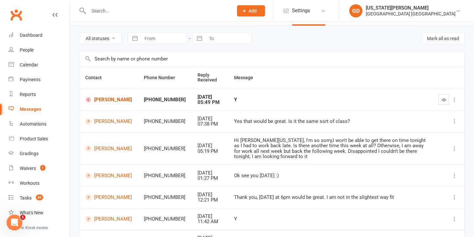
scroll to position [19, 0]
click at [445, 102] on icon "button" at bounding box center [443, 99] width 5 height 5
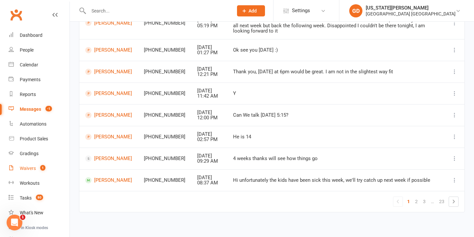
scroll to position [144, 0]
click at [39, 170] on count-badge "1" at bounding box center [41, 168] width 9 height 5
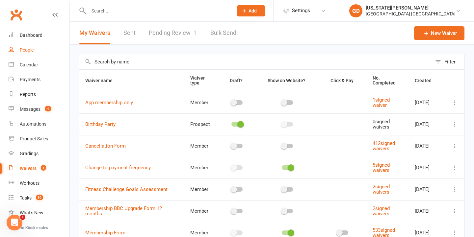
drag, startPoint x: 28, startPoint y: 39, endPoint x: 28, endPoint y: 53, distance: 14.2
click at [28, 39] on link "Dashboard" at bounding box center [39, 35] width 61 height 15
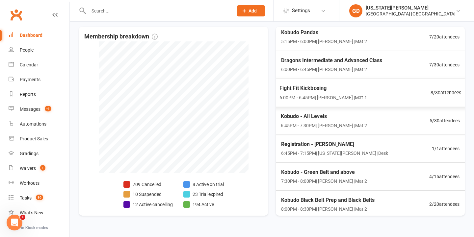
scroll to position [54, 0]
click at [36, 109] on div "Messages" at bounding box center [30, 109] width 21 height 5
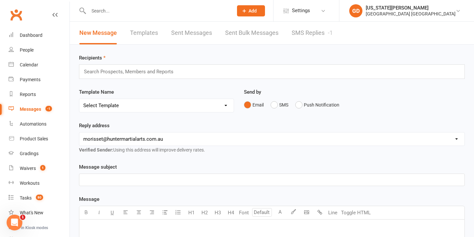
click at [286, 37] on div "New Message Templates Sent Messages Sent Bulk Messages SMS Replies -1" at bounding box center [206, 33] width 273 height 23
click at [295, 37] on link "SMS Replies -1" at bounding box center [312, 33] width 41 height 23
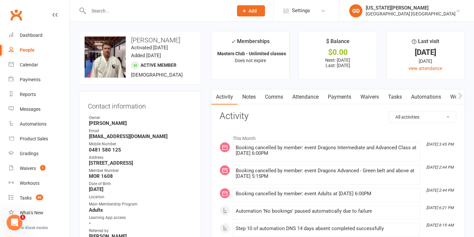
click at [248, 101] on link "Notes" at bounding box center [249, 97] width 23 height 15
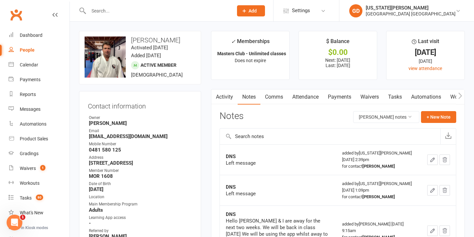
click at [225, 97] on link "Activity" at bounding box center [224, 97] width 26 height 15
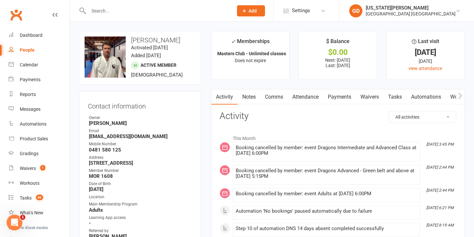
click at [298, 98] on link "Attendance" at bounding box center [306, 97] width 36 height 15
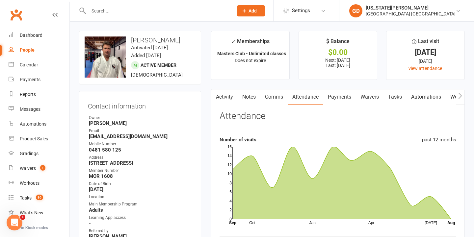
click at [221, 96] on link "Activity" at bounding box center [224, 97] width 26 height 15
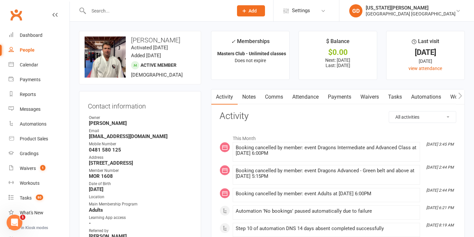
click at [246, 94] on link "Notes" at bounding box center [249, 97] width 23 height 15
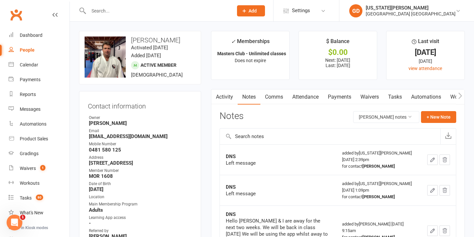
click at [439, 108] on div "Activity Notes Comms Attendance Payments Waivers Tasks Automations Workouts Gra…" at bounding box center [338, 213] width 254 height 248
click at [439, 113] on button "+ New Note" at bounding box center [438, 117] width 35 height 12
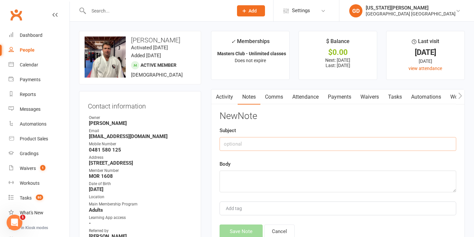
click at [240, 138] on input "text" at bounding box center [338, 144] width 237 height 14
type input "DNS"
type textarea "Left message"
click at [233, 226] on button "Save Note" at bounding box center [241, 232] width 43 height 14
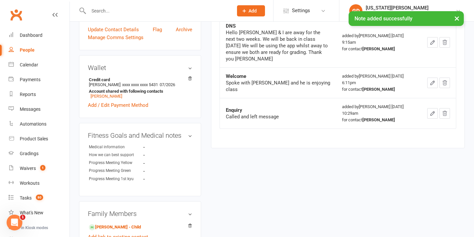
scroll to position [241, 0]
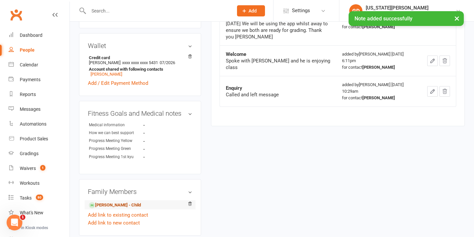
click at [115, 205] on link "Kobie King - Child" at bounding box center [115, 205] width 52 height 7
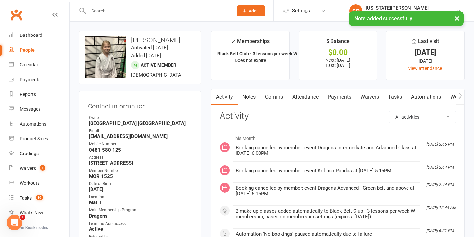
click at [246, 92] on link "Notes" at bounding box center [249, 97] width 23 height 15
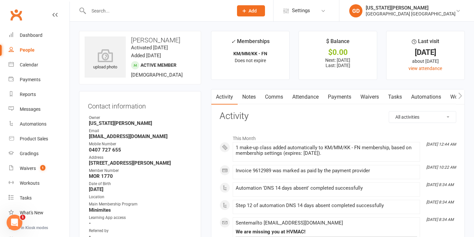
click at [251, 90] on link "Notes" at bounding box center [249, 97] width 23 height 15
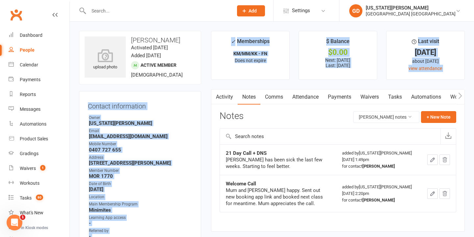
drag, startPoint x: 205, startPoint y: 97, endPoint x: 209, endPoint y: 97, distance: 4.0
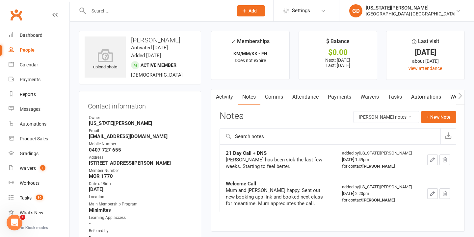
click at [209, 97] on main "✓ Memberships KM/MM/KK - FN Does not expire $ Balance $0.00 Next: [DATE] Last: …" at bounding box center [338, 135] width 264 height 208
click at [222, 100] on link "Activity" at bounding box center [224, 97] width 26 height 15
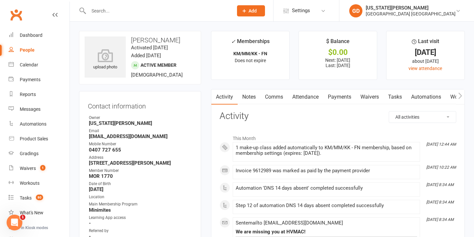
click at [252, 101] on link "Notes" at bounding box center [249, 97] width 23 height 15
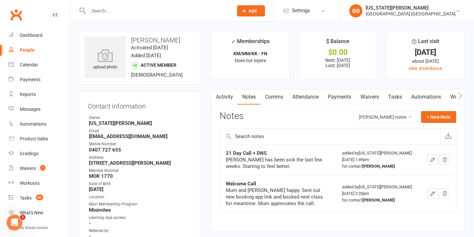
click at [221, 98] on link "Activity" at bounding box center [224, 97] width 26 height 15
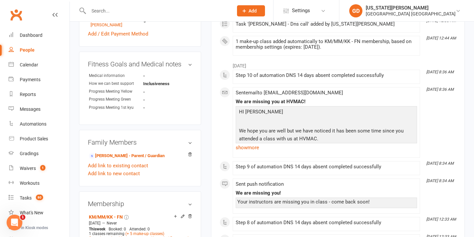
scroll to position [291, 0]
click at [246, 149] on link "show more" at bounding box center [326, 147] width 181 height 9
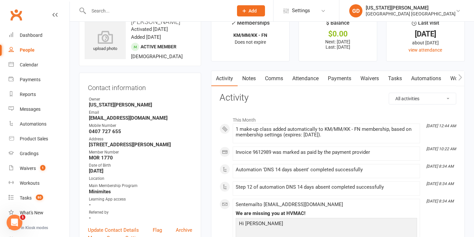
scroll to position [14, 0]
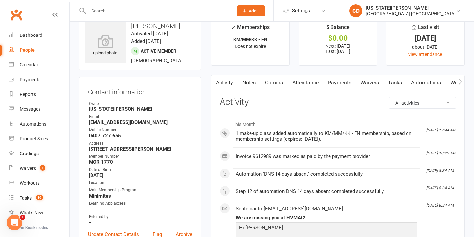
click at [299, 77] on link "Attendance" at bounding box center [306, 82] width 36 height 15
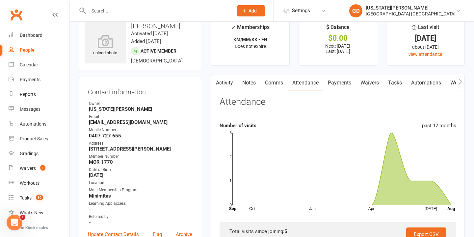
click at [250, 83] on link "Notes" at bounding box center [249, 82] width 23 height 15
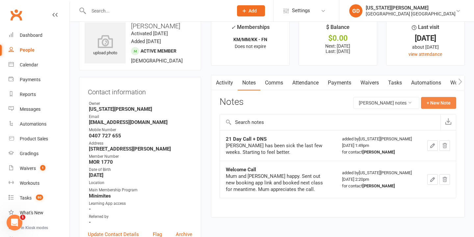
click at [439, 99] on button "+ New Note" at bounding box center [438, 103] width 35 height 12
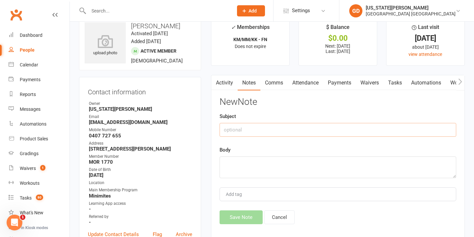
click at [256, 132] on input "text" at bounding box center [338, 130] width 237 height 14
type input "DNS"
type textarea "h"
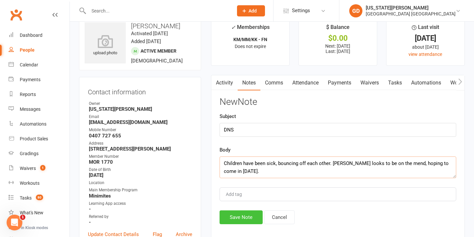
type textarea "Children have been sick, bouncing off each other. Isaac looks to be on the mend…"
click at [246, 216] on button "Save Note" at bounding box center [241, 218] width 43 height 14
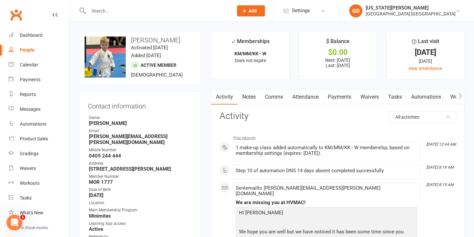
click at [254, 97] on link "Notes" at bounding box center [249, 97] width 23 height 15
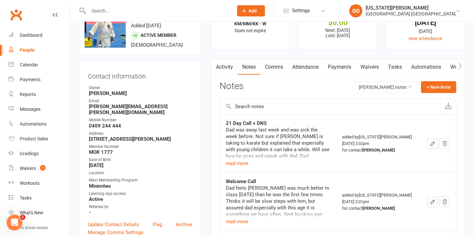
scroll to position [31, 0]
click at [235, 165] on button "read more" at bounding box center [237, 163] width 22 height 8
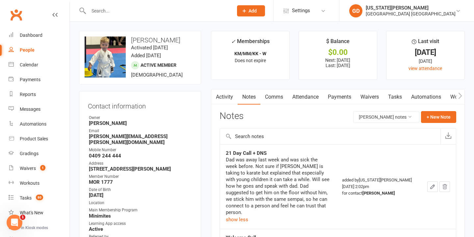
scroll to position [0, 0]
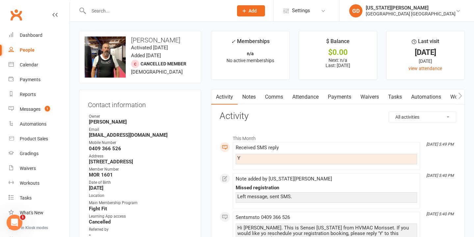
click at [274, 94] on link "Comms" at bounding box center [273, 97] width 27 height 15
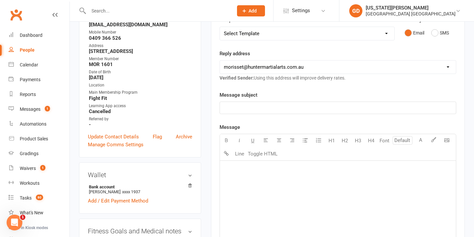
scroll to position [119, 0]
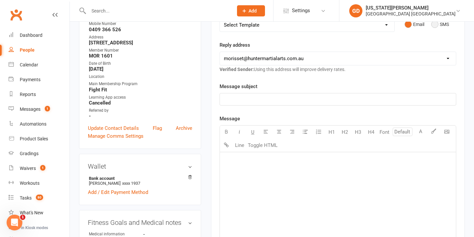
click at [438, 25] on button "SMS" at bounding box center [440, 24] width 18 height 13
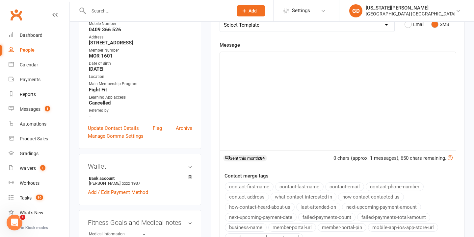
click at [252, 108] on div "﻿" at bounding box center [338, 101] width 236 height 99
drag, startPoint x: 239, startPoint y: 58, endPoint x: 379, endPoint y: 66, distance: 140.1
click at [371, 64] on div "Great. We can do [DATE]" at bounding box center [338, 101] width 236 height 99
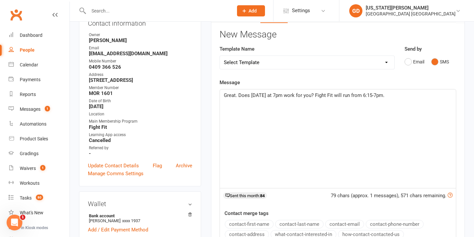
scroll to position [65, 0]
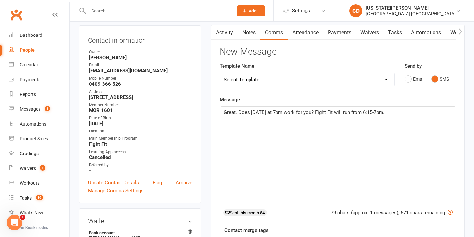
click at [327, 111] on span "Great. Does [DATE] at 7pm work for you? Fight Fit will run from 6:15-7pm." at bounding box center [304, 113] width 161 height 6
click at [357, 114] on span "Great. Does [DATE] at 7pm work for you? The Fight Fit will run from 6:15-7pm." at bounding box center [309, 113] width 170 height 6
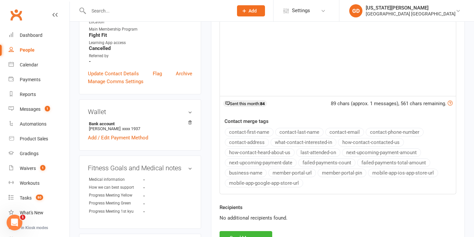
scroll to position [293, 0]
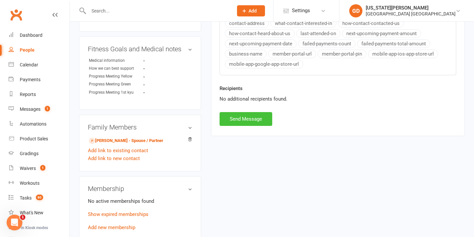
click at [253, 118] on button "Send Message" at bounding box center [246, 119] width 53 height 14
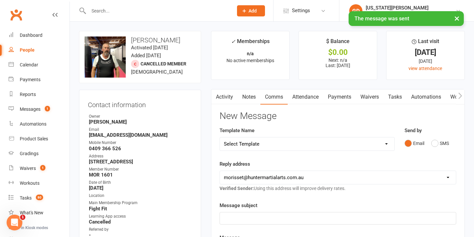
scroll to position [0, 0]
click at [231, 102] on link "Activity" at bounding box center [224, 97] width 26 height 15
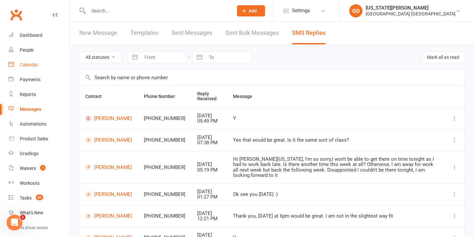
click at [31, 65] on div "Calendar" at bounding box center [29, 64] width 18 height 5
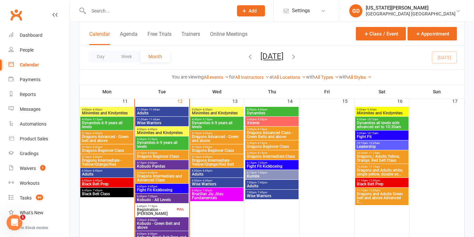
scroll to position [407, 0]
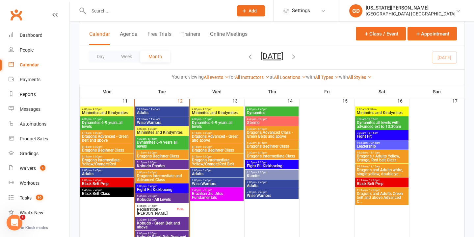
click at [172, 209] on span "Registration - [PERSON_NAME]" at bounding box center [156, 212] width 39 height 8
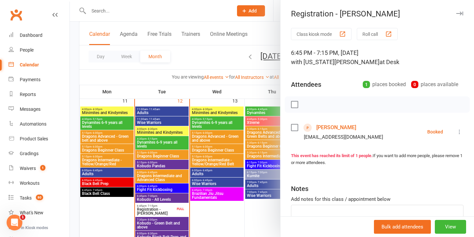
click at [180, 165] on div at bounding box center [272, 118] width 404 height 237
